Goal: Navigation & Orientation: Find specific page/section

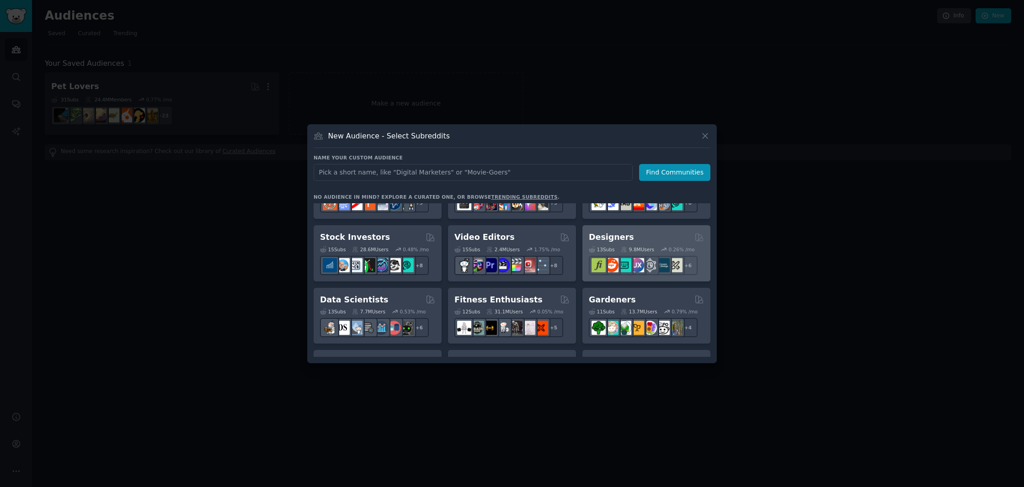
scroll to position [160, 0]
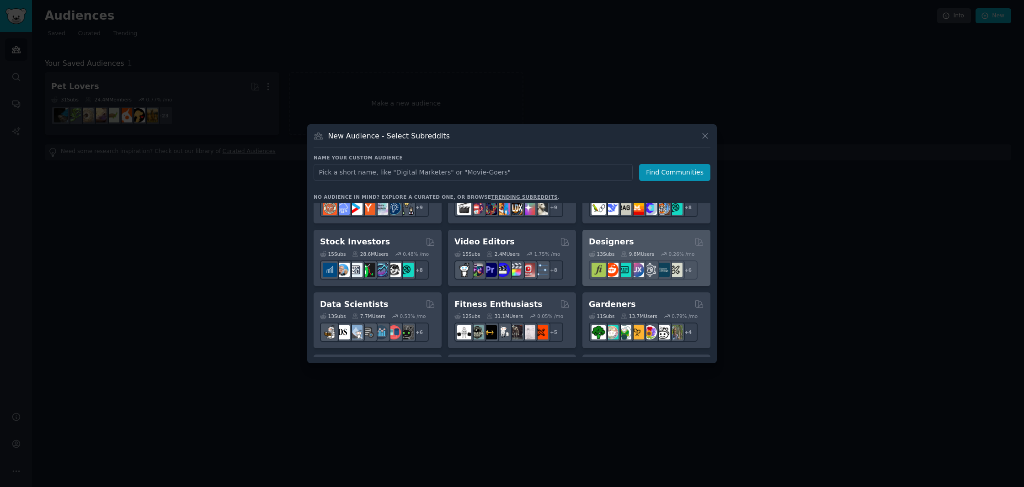
click at [668, 240] on div "Designers" at bounding box center [646, 241] width 115 height 11
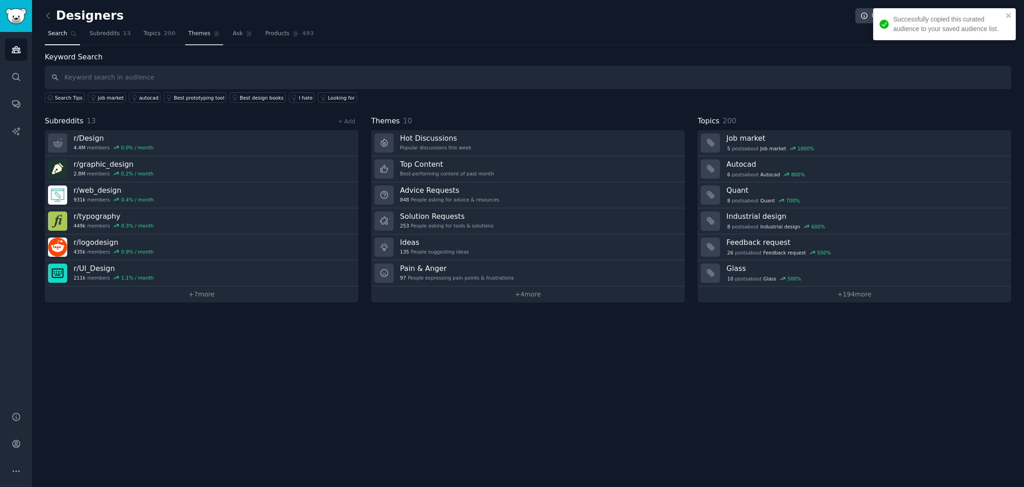
click at [202, 35] on span "Themes" at bounding box center [199, 34] width 22 height 8
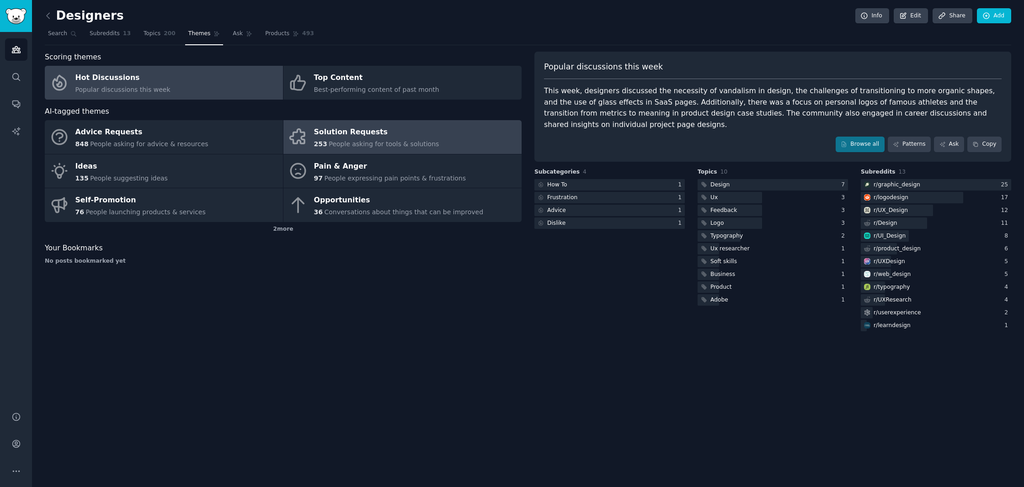
click at [366, 140] on span "People asking for tools & solutions" at bounding box center [384, 143] width 110 height 7
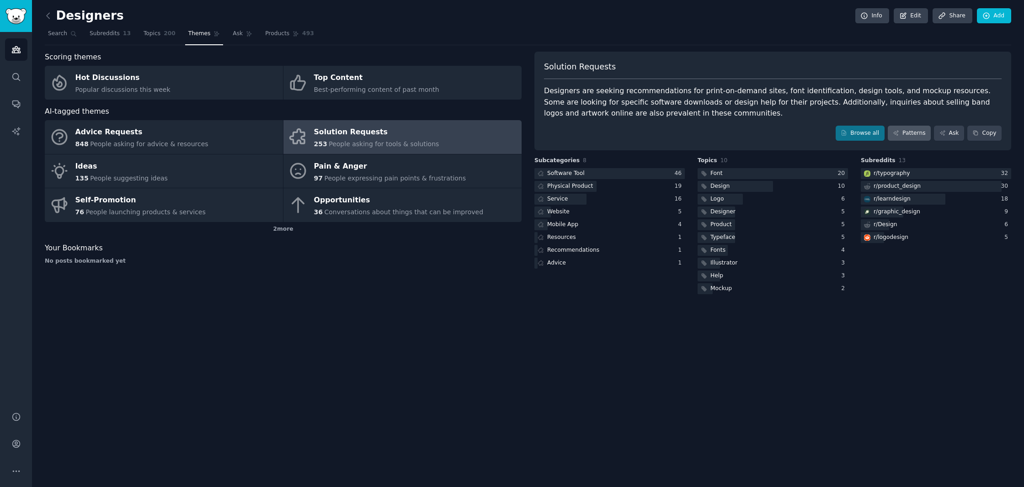
click at [913, 128] on link "Patterns" at bounding box center [908, 134] width 43 height 16
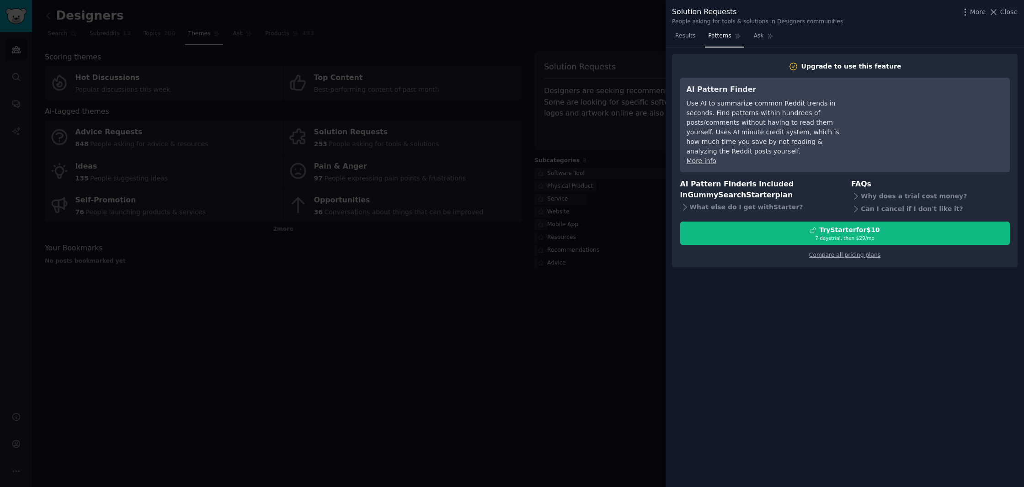
click at [621, 42] on div at bounding box center [512, 243] width 1024 height 487
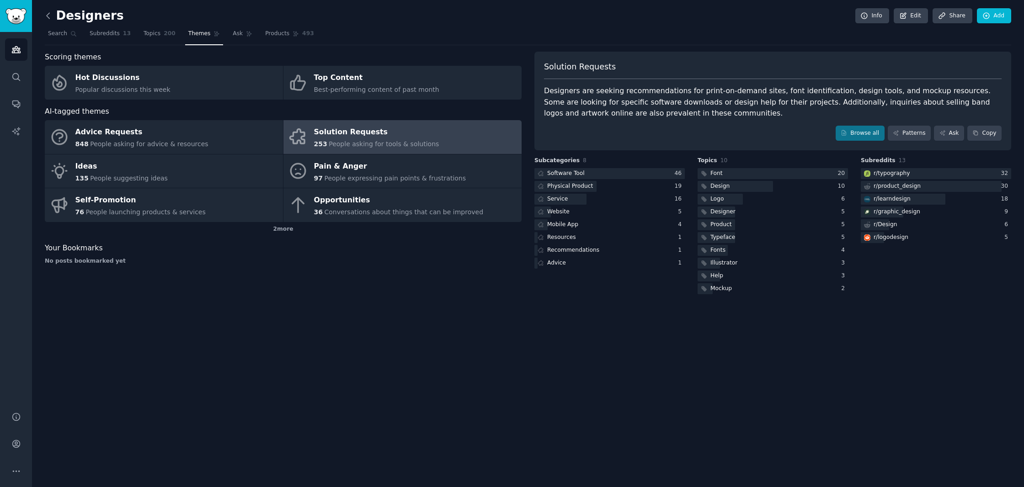
click at [47, 20] on icon at bounding box center [48, 16] width 10 height 10
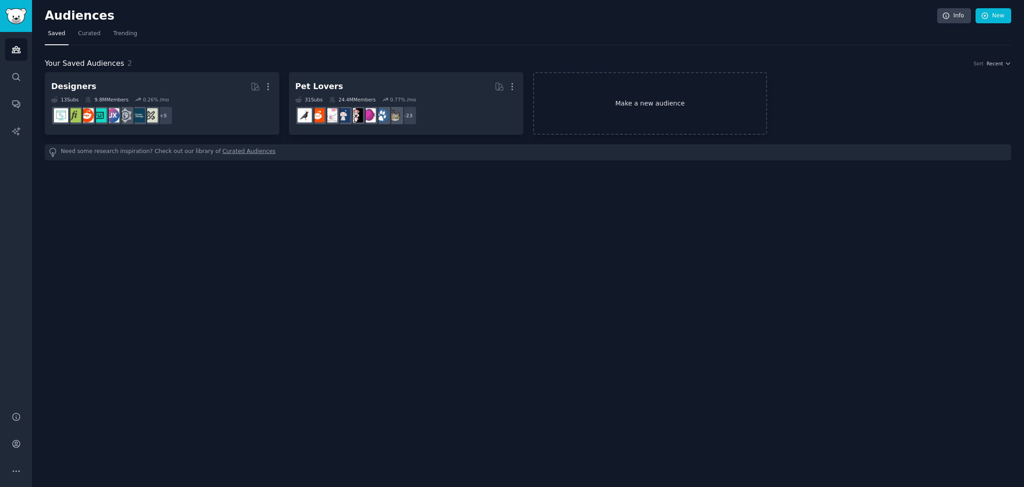
click at [629, 103] on link "Make a new audience" at bounding box center [650, 103] width 234 height 63
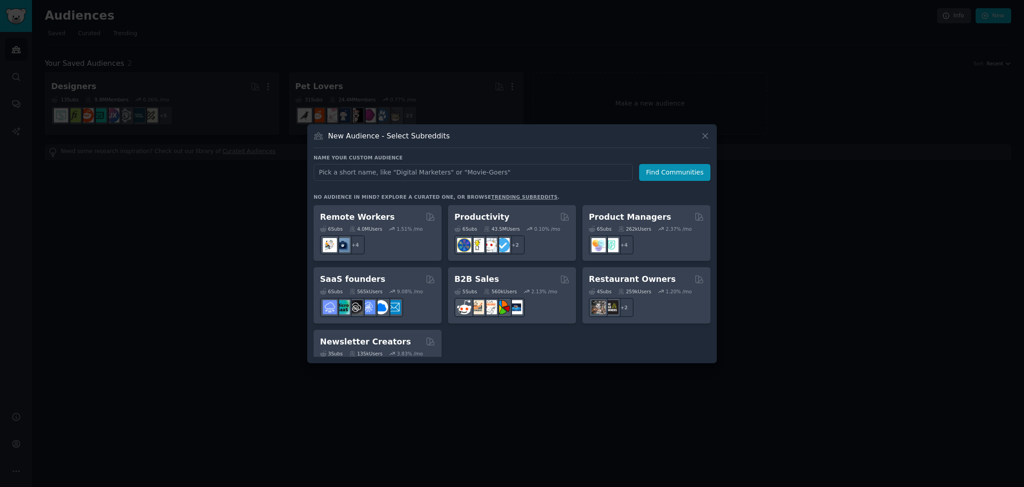
scroll to position [696, 0]
click at [341, 273] on h2 "SaaS founders" at bounding box center [352, 278] width 65 height 11
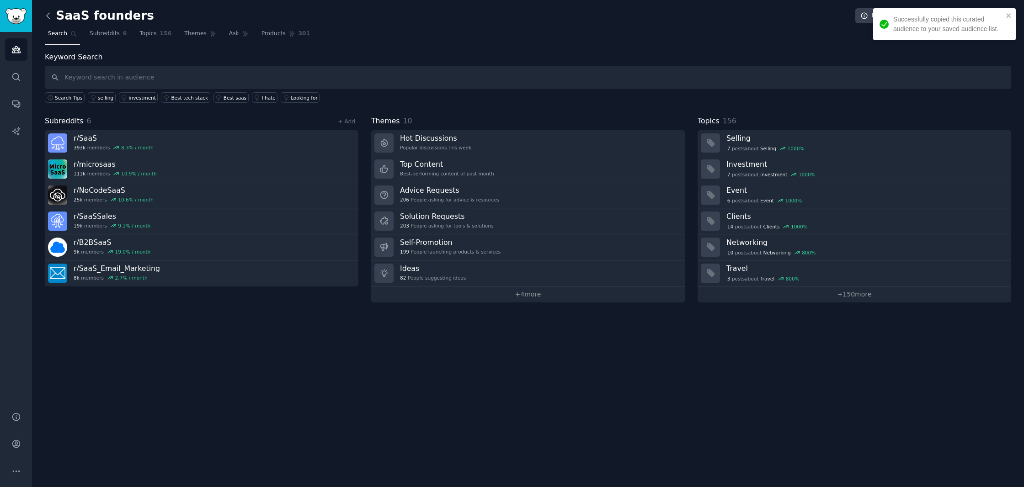
click at [48, 20] on icon at bounding box center [48, 16] width 10 height 10
